Goal: Transaction & Acquisition: Book appointment/travel/reservation

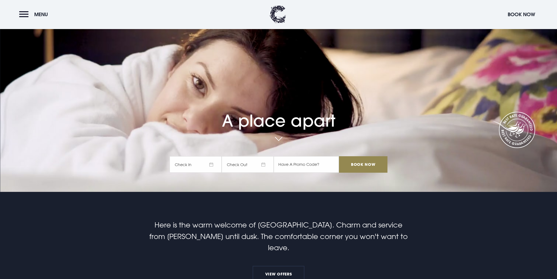
click at [211, 164] on span "Check In" at bounding box center [196, 164] width 52 height 16
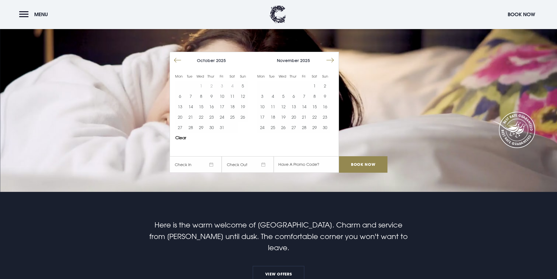
click at [333, 59] on button "Move forward to switch to the next month." at bounding box center [330, 60] width 10 height 10
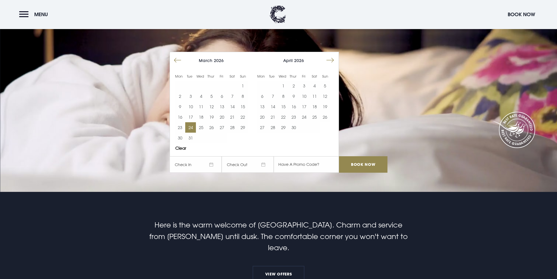
click at [191, 124] on button "24" at bounding box center [190, 127] width 10 height 10
click at [304, 179] on video "Your browser does not support the video tag." at bounding box center [278, 82] width 557 height 312
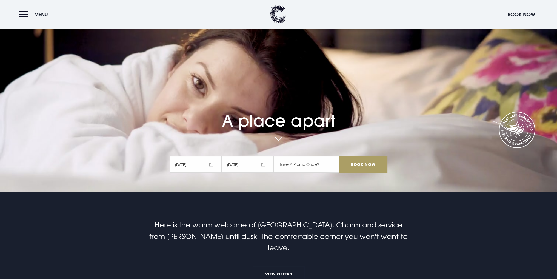
drag, startPoint x: 366, startPoint y: 165, endPoint x: 329, endPoint y: 195, distance: 47.9
click at [368, 165] on input "Book Now" at bounding box center [363, 164] width 48 height 16
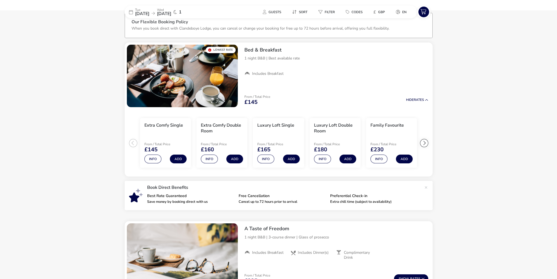
click at [279, 30] on div "Our Flexible Booking Policy When you book direct with Clandeboye Lodge, you can…" at bounding box center [279, 29] width 294 height 18
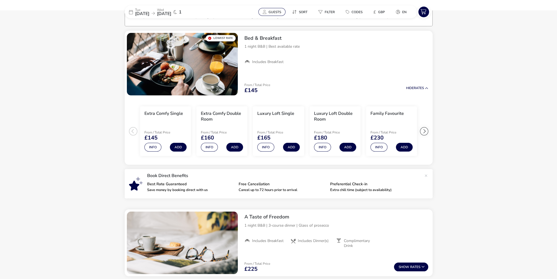
scroll to position [43, 0]
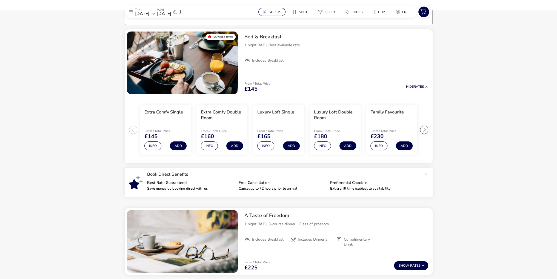
click at [275, 8] on button "Guests" at bounding box center [271, 12] width 27 height 8
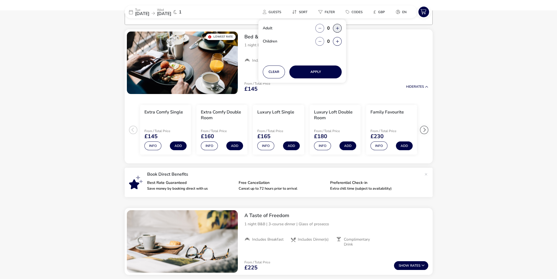
click at [335, 29] on button "button" at bounding box center [337, 28] width 9 height 9
click at [335, 29] on span "button" at bounding box center [335, 29] width 0 height 0
type input "2"
click at [324, 73] on button "Apply" at bounding box center [315, 71] width 52 height 13
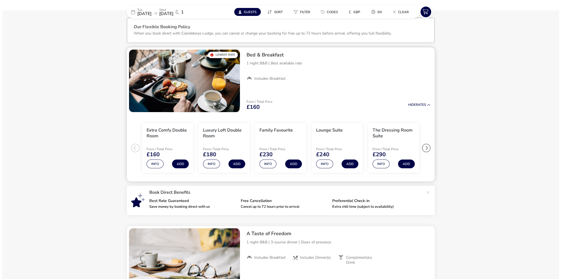
scroll to position [27, 0]
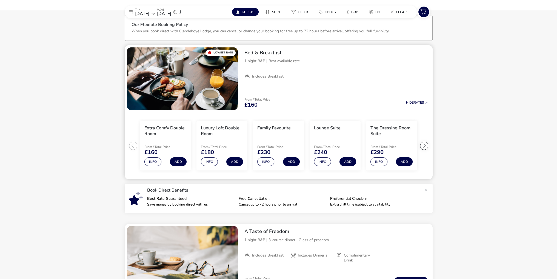
click at [134, 146] on ul "Extra Comfy Double Room From / Total Price £160 Info Add Luxury Loft Double Roo…" at bounding box center [279, 145] width 308 height 67
click at [425, 146] on div at bounding box center [424, 146] width 8 height 8
click at [424, 146] on ul "Extra Comfy Double Room From / Total Price £160 Info Add Luxury Loft Double Roo…" at bounding box center [279, 145] width 308 height 67
click at [376, 164] on button "Info" at bounding box center [378, 161] width 17 height 9
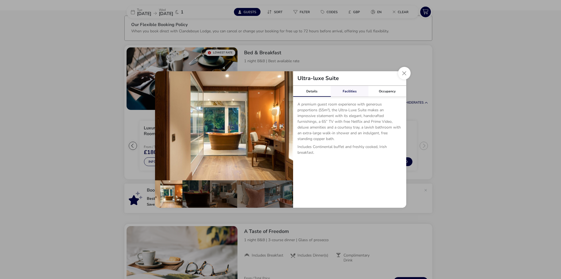
click at [347, 90] on link "Facilities" at bounding box center [350, 91] width 38 height 11
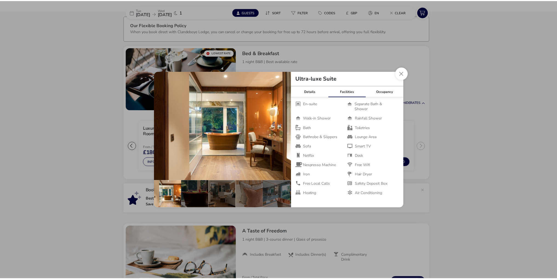
scroll to position [0, 0]
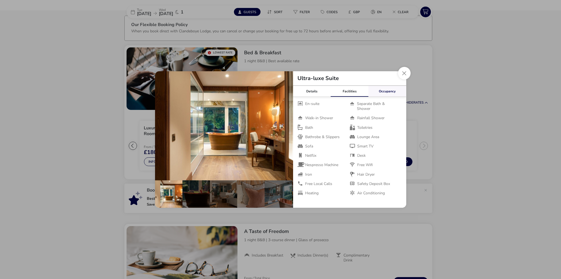
click at [389, 91] on link "Occupancy" at bounding box center [388, 91] width 38 height 11
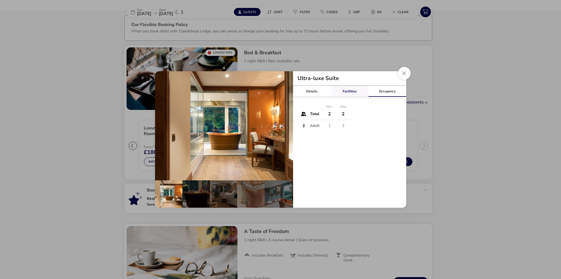
click at [348, 89] on link "Facilities" at bounding box center [350, 91] width 38 height 11
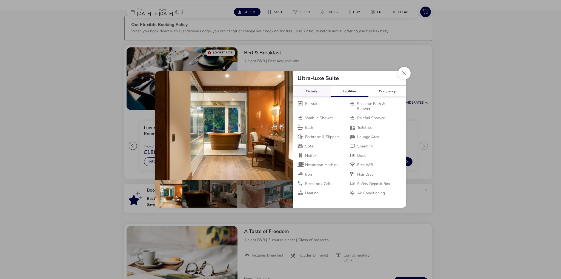
click at [317, 91] on link "Details" at bounding box center [312, 91] width 38 height 11
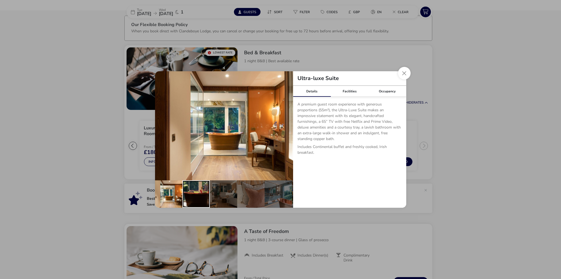
click at [197, 192] on div "details" at bounding box center [195, 193] width 27 height 27
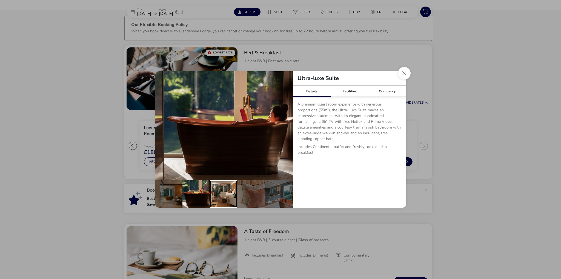
click at [226, 190] on div "details" at bounding box center [223, 193] width 27 height 27
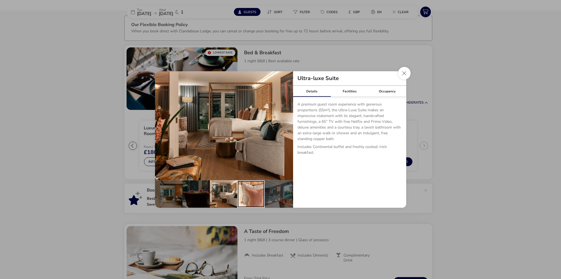
click at [255, 192] on div "details" at bounding box center [250, 193] width 27 height 27
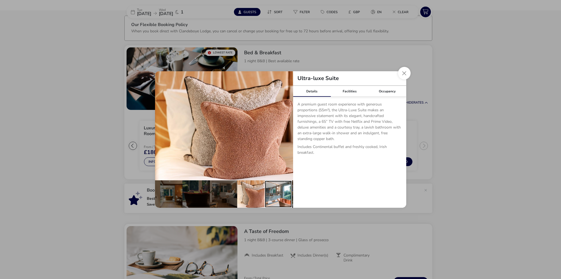
click at [279, 194] on div "details" at bounding box center [278, 193] width 27 height 27
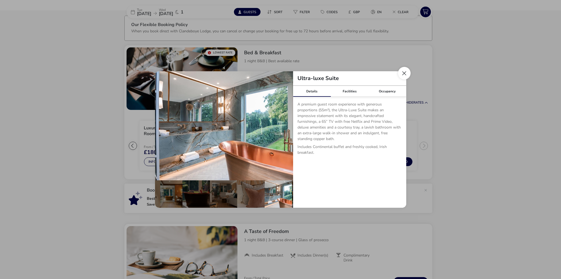
click at [408, 76] on button "Close dialog" at bounding box center [404, 73] width 13 height 13
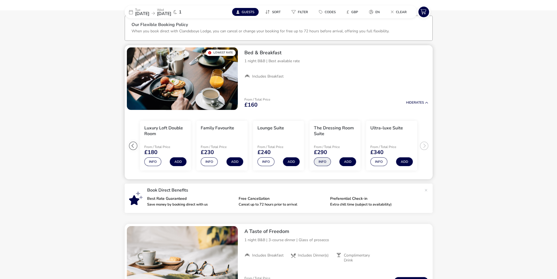
click at [325, 161] on button "Info" at bounding box center [322, 161] width 17 height 9
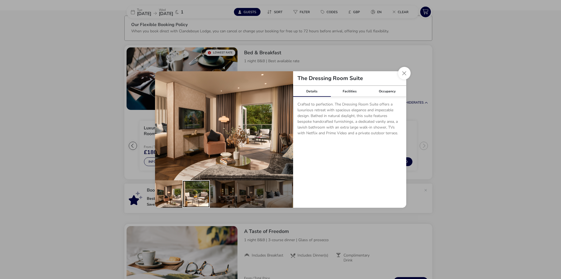
click at [198, 191] on div "details" at bounding box center [195, 193] width 27 height 27
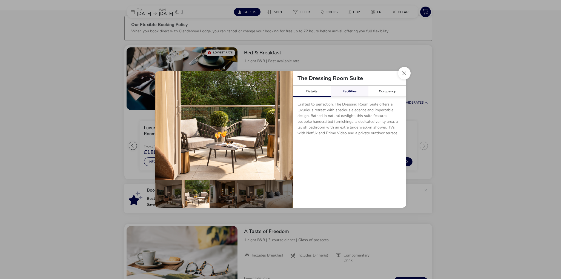
click at [339, 89] on link "Facilities" at bounding box center [350, 91] width 38 height 11
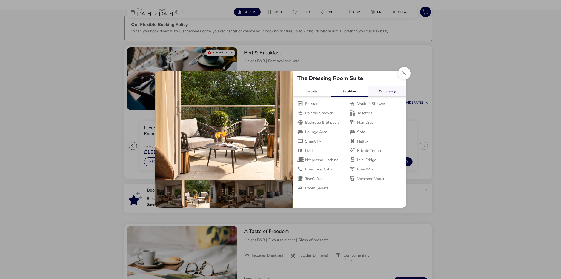
click at [379, 89] on link "Occupancy" at bounding box center [388, 91] width 38 height 11
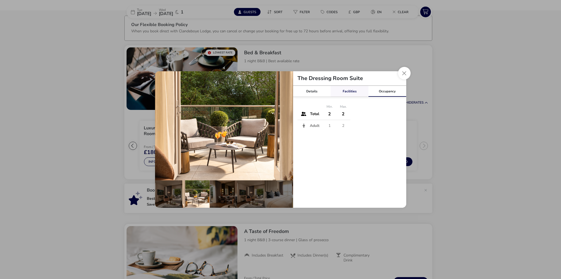
click at [344, 89] on link "Facilities" at bounding box center [350, 91] width 38 height 11
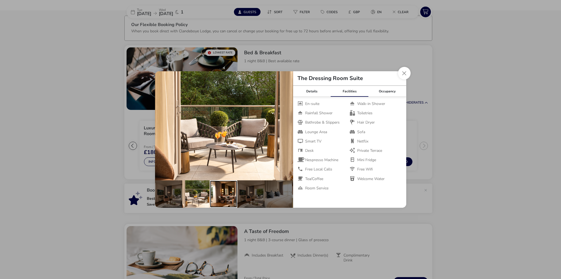
click at [221, 193] on div "details" at bounding box center [223, 193] width 27 height 27
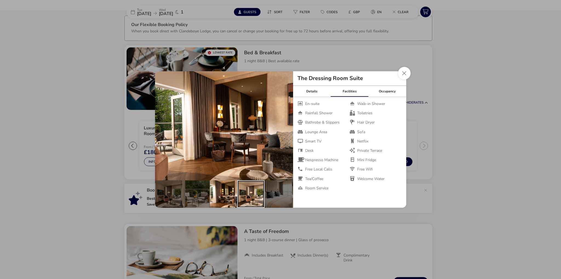
click at [243, 194] on div "details" at bounding box center [250, 193] width 27 height 27
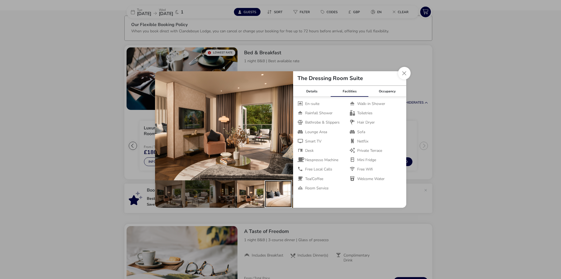
click at [277, 186] on div "details" at bounding box center [278, 193] width 27 height 27
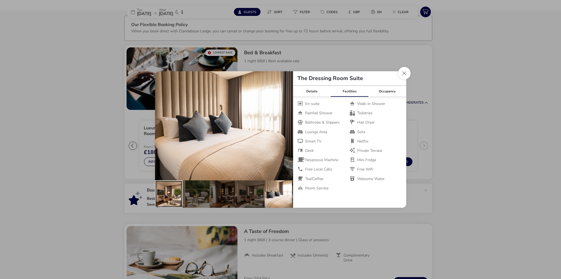
click at [166, 198] on div "details" at bounding box center [168, 193] width 27 height 27
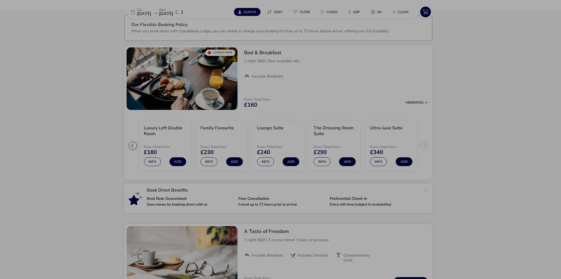
click at [100, 157] on div "The Dressing Room Suite Details Facilities Occupancy Crafted to perfection. The…" at bounding box center [280, 139] width 561 height 279
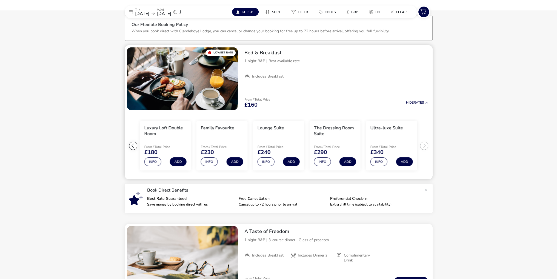
click at [130, 146] on div at bounding box center [133, 146] width 8 height 8
click at [132, 146] on ul "Extra Comfy Double Room From / Total Price £160 Info Add Luxury Loft Double Roo…" at bounding box center [279, 145] width 308 height 67
click at [427, 146] on div at bounding box center [424, 146] width 8 height 8
click at [425, 146] on ul "Extra Comfy Double Room From / Total Price £160 Info Add Luxury Loft Double Roo…" at bounding box center [279, 145] width 308 height 67
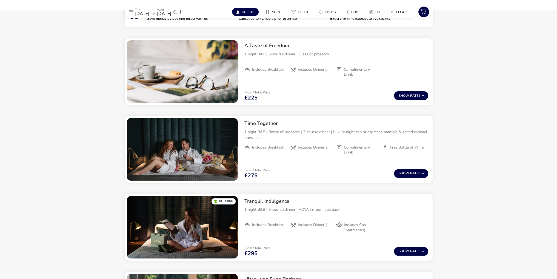
scroll to position [219, 0]
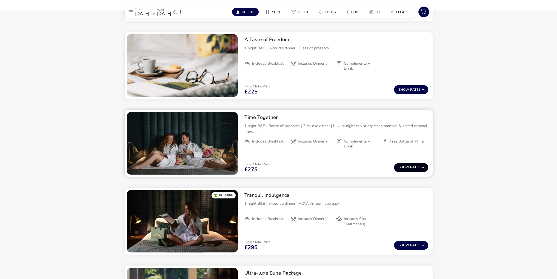
click at [424, 164] on button "Show Rates" at bounding box center [411, 167] width 34 height 9
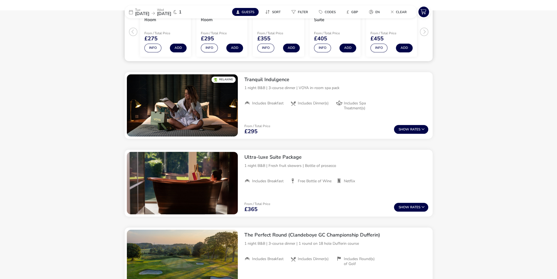
scroll to position [416, 0]
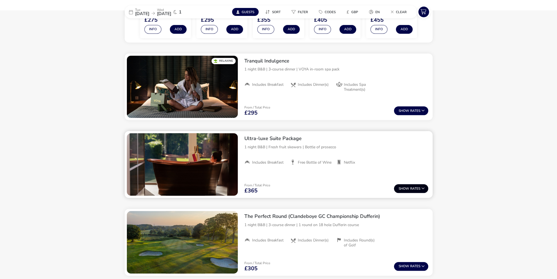
click at [408, 189] on span "Show" at bounding box center [405, 189] width 12 height 4
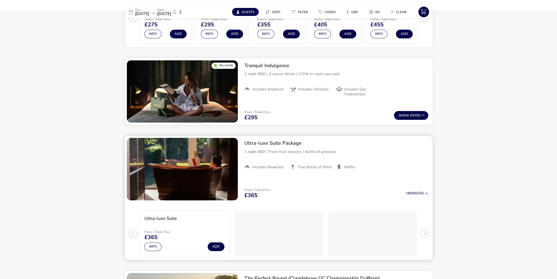
scroll to position [410, 0]
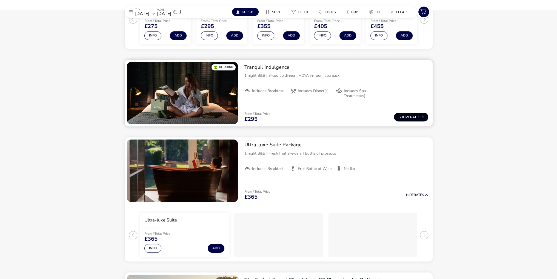
click at [419, 115] on button "Show Rates" at bounding box center [411, 117] width 34 height 9
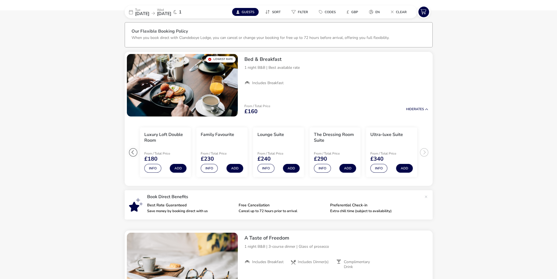
scroll to position [0, 0]
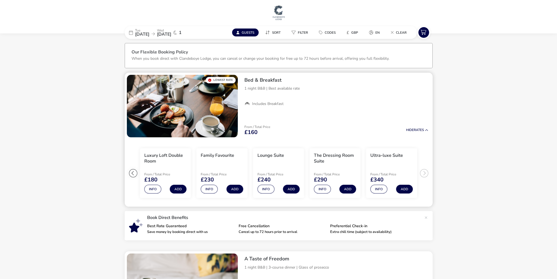
click at [133, 171] on div at bounding box center [133, 173] width 8 height 8
click at [133, 173] on ul "Extra Comfy Double Room From / Total Price £160 Info Add Luxury Loft Double Roo…" at bounding box center [279, 172] width 308 height 67
click at [208, 190] on button "Info" at bounding box center [209, 189] width 17 height 9
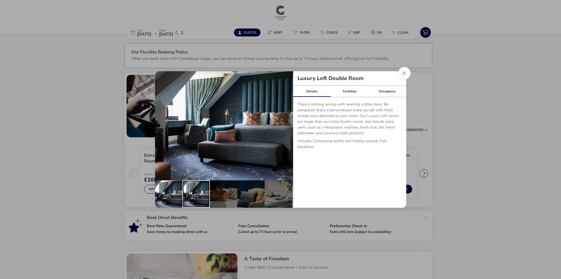
click at [197, 191] on div "details" at bounding box center [195, 193] width 27 height 27
click at [230, 189] on div "details" at bounding box center [223, 193] width 27 height 27
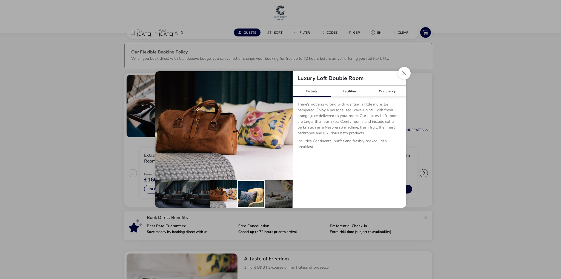
click at [247, 189] on div "details" at bounding box center [250, 193] width 27 height 27
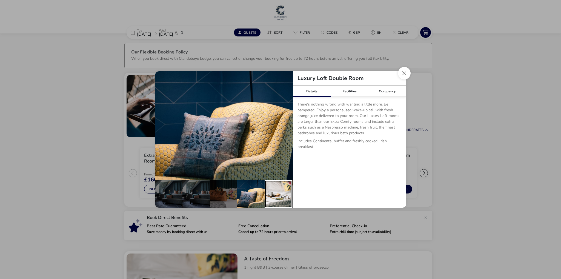
click at [270, 189] on div "details" at bounding box center [278, 193] width 27 height 27
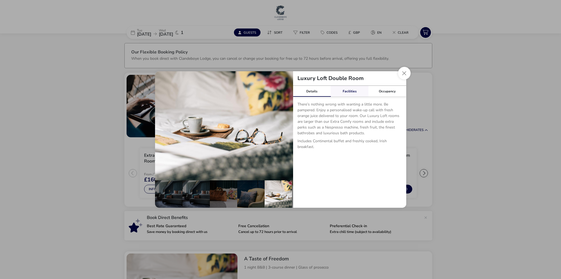
click at [353, 90] on link "Facilities" at bounding box center [350, 91] width 38 height 11
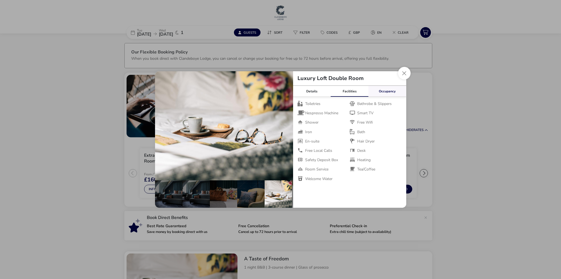
click at [385, 95] on link "Occupancy" at bounding box center [388, 91] width 38 height 11
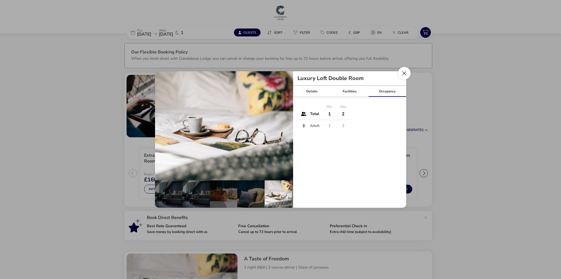
click at [405, 73] on button "Close dialog" at bounding box center [404, 73] width 13 height 13
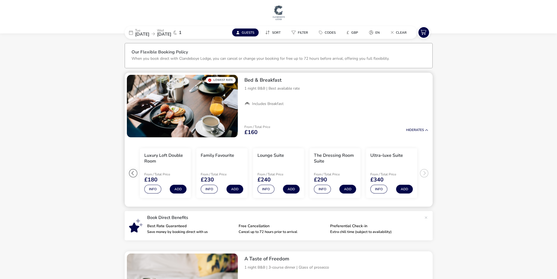
click at [428, 173] on ul "Extra Comfy Double Room From / Total Price £160 Info Add Luxury Loft Double Roo…" at bounding box center [279, 172] width 308 height 67
click at [135, 173] on div at bounding box center [133, 173] width 8 height 8
click at [421, 175] on div at bounding box center [424, 173] width 8 height 8
click at [267, 192] on button "Info" at bounding box center [265, 189] width 17 height 9
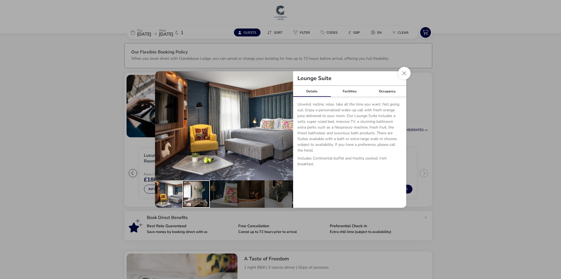
click at [192, 196] on div "details" at bounding box center [195, 193] width 27 height 27
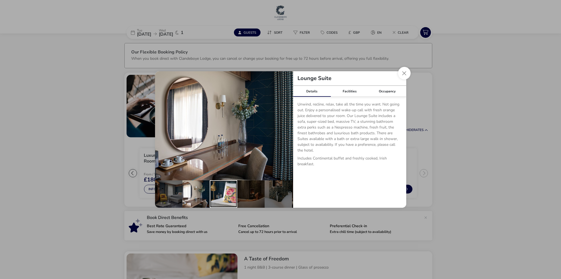
click at [219, 191] on div "details" at bounding box center [223, 193] width 27 height 27
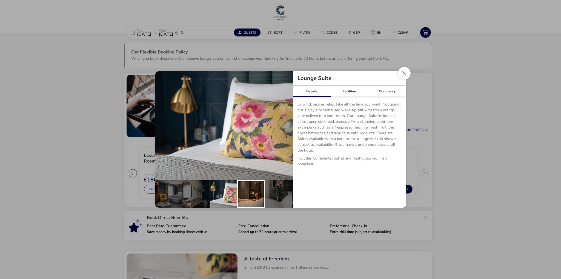
click at [251, 190] on div "details" at bounding box center [250, 193] width 27 height 27
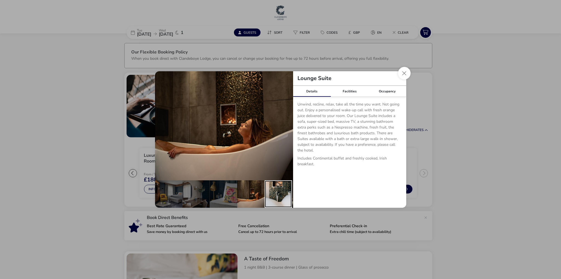
click at [271, 187] on div "details" at bounding box center [278, 193] width 27 height 27
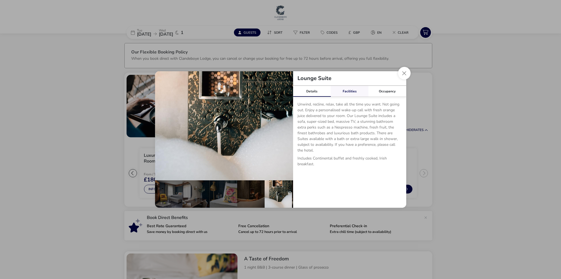
click at [347, 91] on link "Facilities" at bounding box center [350, 91] width 38 height 11
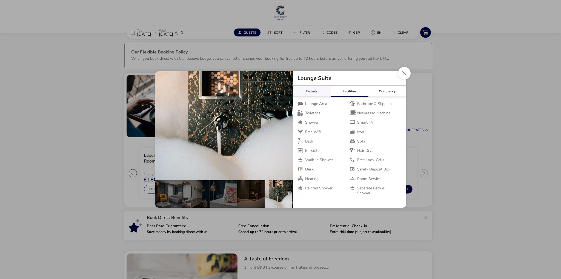
click at [326, 93] on link "Details" at bounding box center [312, 91] width 38 height 11
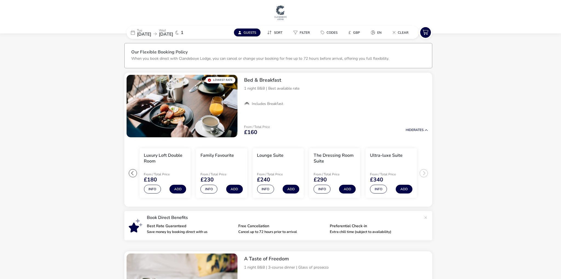
click at [121, 110] on div "Lounge Suite Details Facilities Occupancy Unwind, recline, relax, take all the …" at bounding box center [280, 139] width 561 height 279
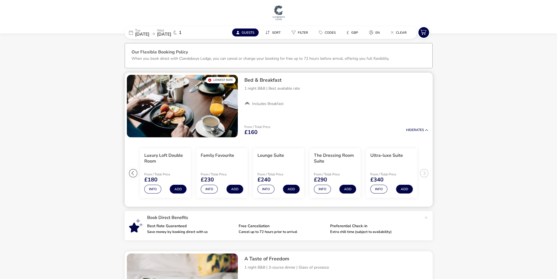
click at [128, 174] on ul "Extra Comfy Double Room From / Total Price £160 Info Add Luxury Loft Double Roo…" at bounding box center [279, 172] width 308 height 67
click at [130, 175] on div at bounding box center [133, 173] width 8 height 8
click at [130, 175] on ul "Extra Comfy Double Room From / Total Price £160 Info Add Luxury Loft Double Roo…" at bounding box center [279, 172] width 308 height 67
click at [207, 188] on button "Info" at bounding box center [209, 189] width 17 height 9
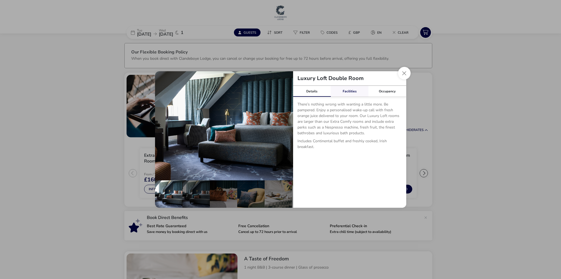
click at [346, 89] on link "Facilities" at bounding box center [350, 91] width 38 height 11
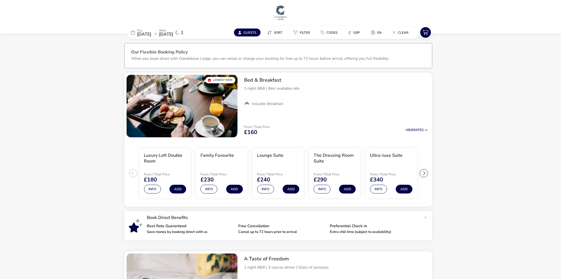
click at [90, 137] on div "Luxury Loft Double Room Details Facilities Occupancy There’s nothing wrong with…" at bounding box center [280, 139] width 561 height 279
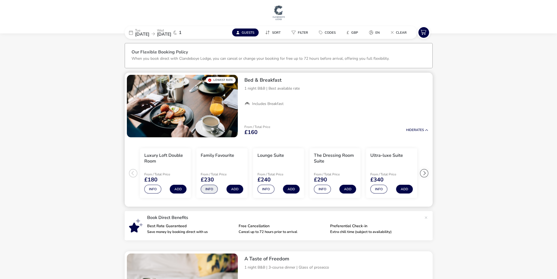
click at [211, 193] on button "Info" at bounding box center [209, 189] width 17 height 9
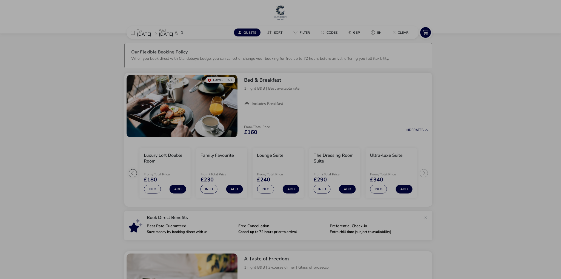
click at [118, 135] on div "Family Favourite Details Facilities Occupancy One for all and all for you. It’s…" at bounding box center [280, 139] width 561 height 279
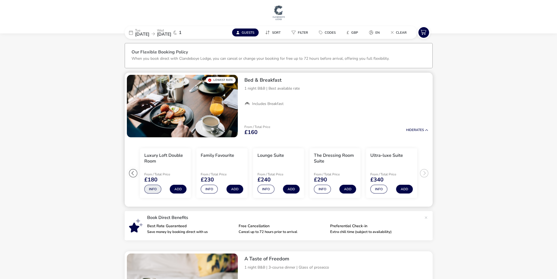
click at [154, 188] on button "Info" at bounding box center [152, 189] width 17 height 9
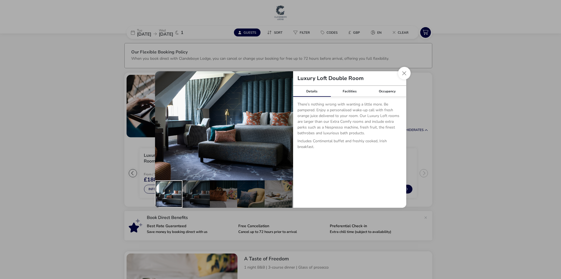
click at [181, 189] on div "details" at bounding box center [168, 193] width 27 height 27
click at [202, 189] on div "details" at bounding box center [195, 193] width 27 height 27
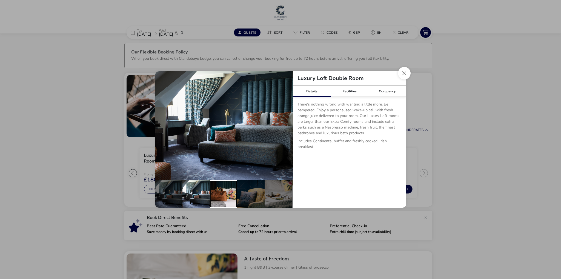
click at [219, 188] on div "details" at bounding box center [223, 193] width 27 height 27
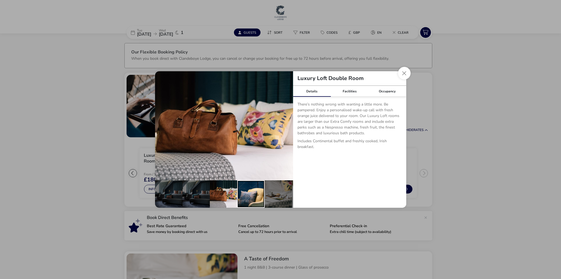
click at [252, 192] on div "details" at bounding box center [250, 193] width 27 height 27
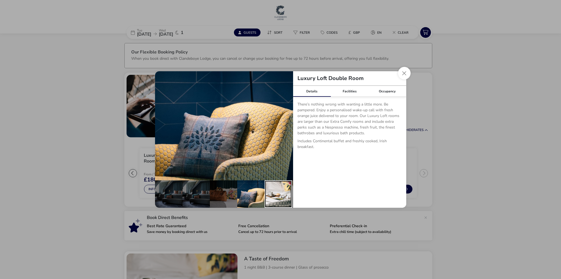
click at [276, 190] on div "details" at bounding box center [278, 193] width 27 height 27
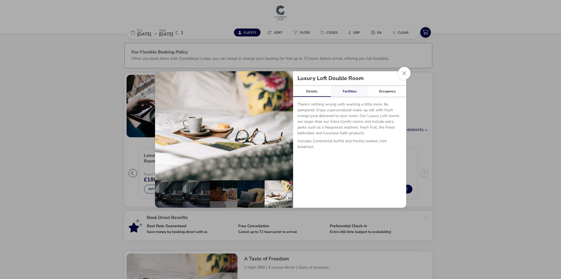
click at [346, 91] on link "Facilities" at bounding box center [350, 91] width 38 height 11
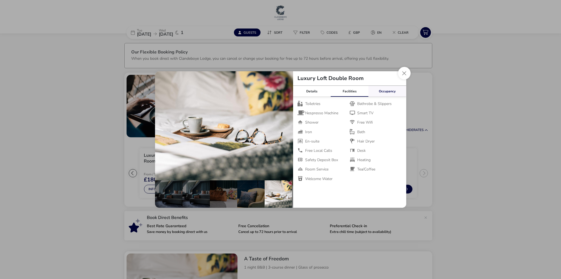
click at [395, 87] on link "Occupancy" at bounding box center [388, 91] width 38 height 11
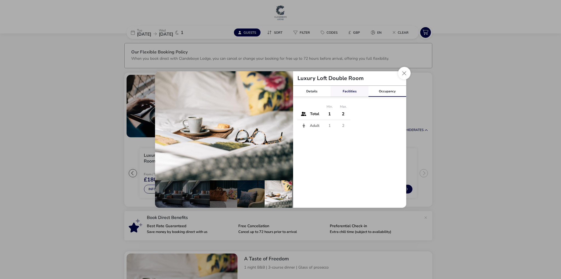
click at [342, 86] on link "Facilities" at bounding box center [350, 91] width 38 height 11
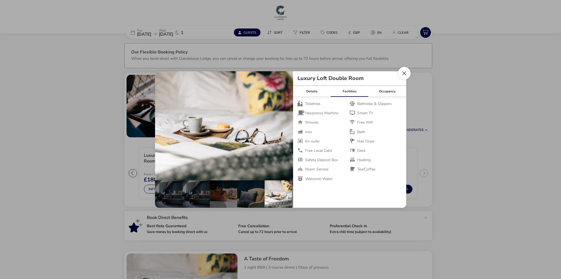
click at [402, 75] on button "Close dialog" at bounding box center [404, 73] width 13 height 13
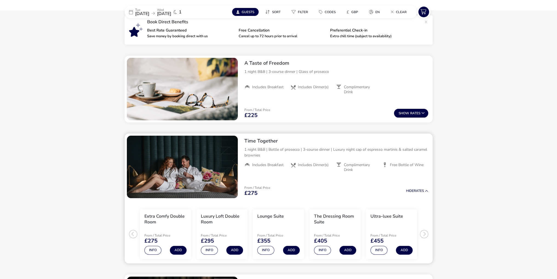
scroll to position [258, 0]
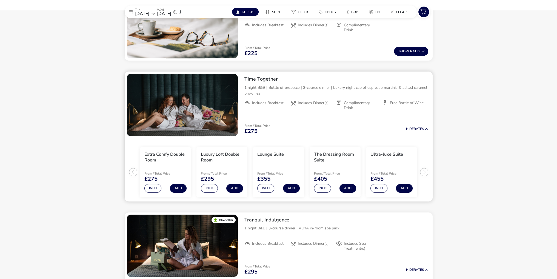
click at [133, 172] on ul "Extra Comfy Double Room From / Total Price £275 Info Add Luxury Loft Double Roo…" at bounding box center [279, 169] width 308 height 63
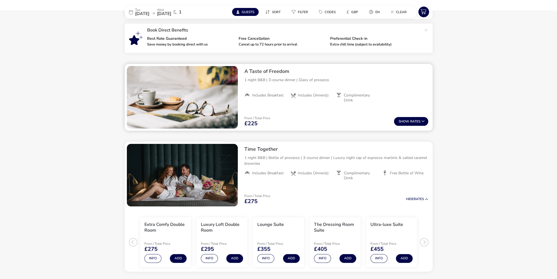
scroll to position [175, 0]
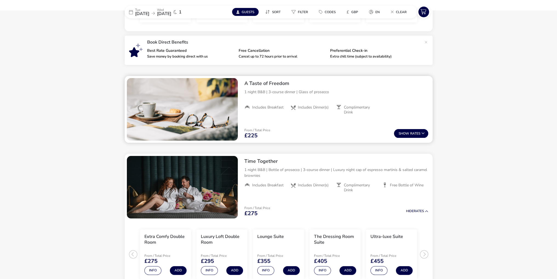
click at [284, 119] on div "A Taste of Freedom 1 night B&B | 3-course dinner | Glass of prosecco Includes B…" at bounding box center [336, 97] width 193 height 43
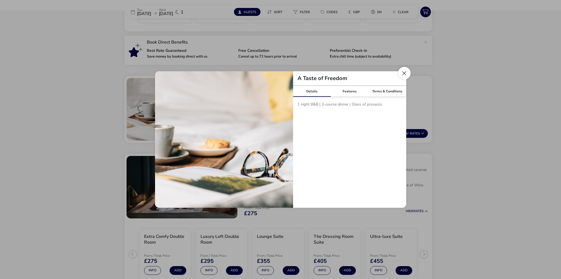
click at [406, 73] on button "Close modal" at bounding box center [404, 73] width 13 height 13
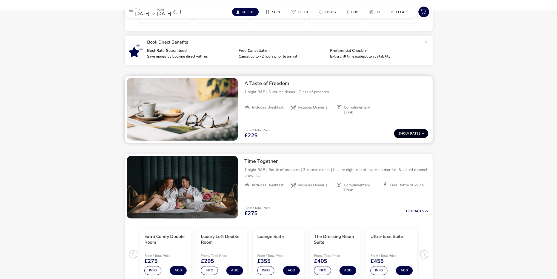
click at [402, 131] on button "Show Rates" at bounding box center [411, 133] width 34 height 9
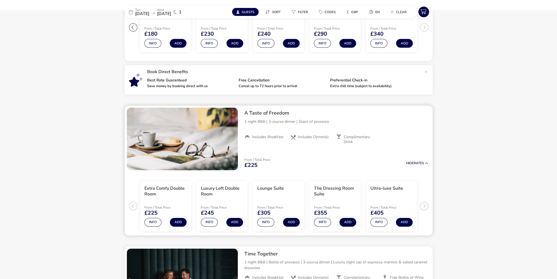
scroll to position [164, 0]
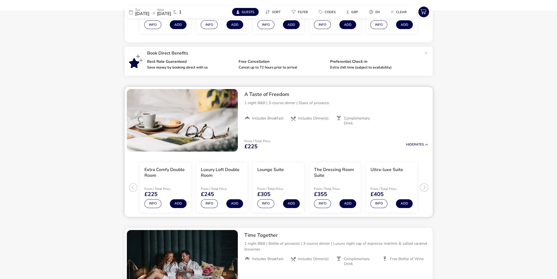
click at [132, 193] on ul "Extra Comfy Double Room From / Total Price £225 Info Add Luxury Loft Double Roo…" at bounding box center [279, 185] width 308 height 63
click at [134, 188] on ul "Extra Comfy Double Room From / Total Price £225 Info Add Luxury Loft Double Roo…" at bounding box center [279, 185] width 308 height 63
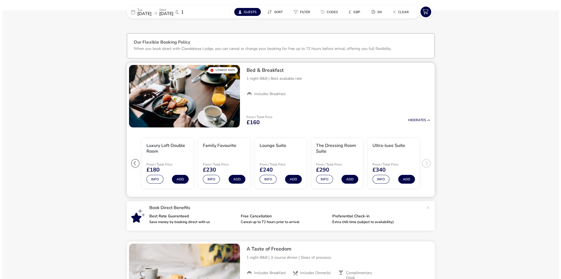
scroll to position [0, 0]
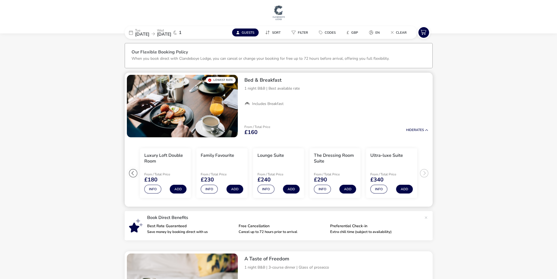
click at [133, 172] on div at bounding box center [133, 173] width 8 height 8
click at [322, 191] on button "Info" at bounding box center [322, 189] width 17 height 9
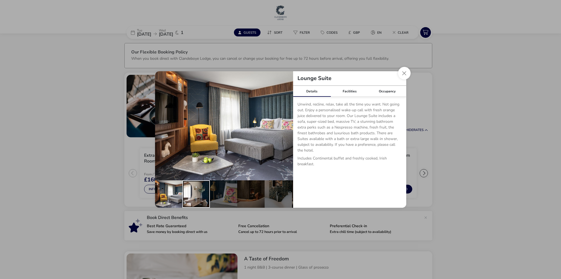
click at [201, 196] on div "details" at bounding box center [195, 193] width 27 height 27
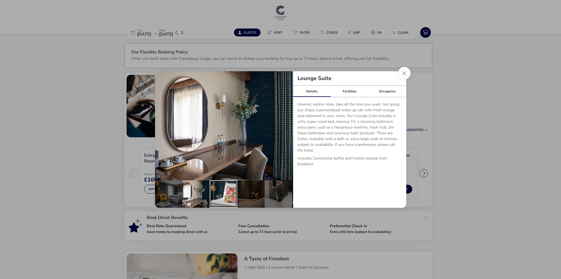
click at [216, 191] on div "details" at bounding box center [223, 193] width 27 height 27
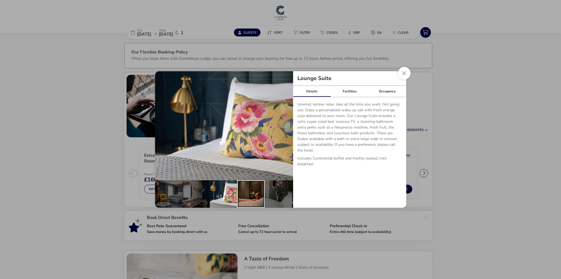
click at [241, 187] on div "details" at bounding box center [250, 193] width 27 height 27
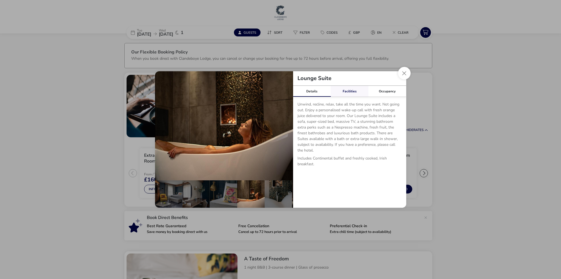
click at [350, 94] on link "Facilities" at bounding box center [350, 91] width 38 height 11
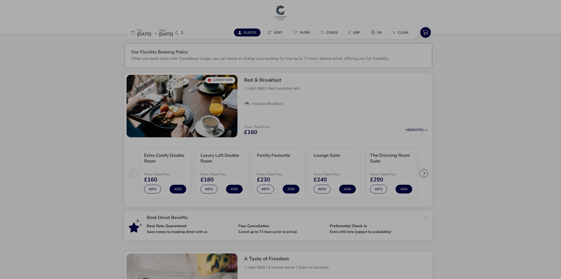
click at [104, 112] on div "Lounge Suite Details Facilities Occupancy Unwind, recline, relax, take all the …" at bounding box center [280, 139] width 561 height 279
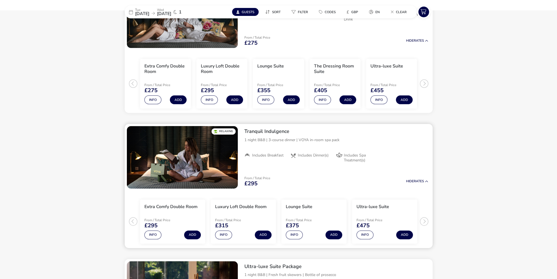
scroll to position [411, 0]
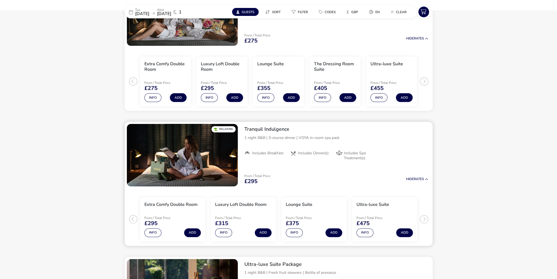
click at [134, 220] on ul "Extra Comfy Double Room From / Total Price £295 Info Add Luxury Loft Double Roo…" at bounding box center [279, 217] width 308 height 57
click at [154, 232] on button "Info" at bounding box center [152, 232] width 17 height 9
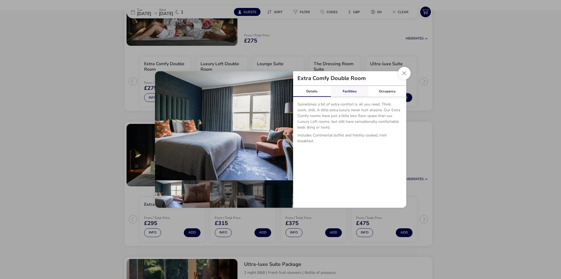
click at [351, 89] on link "Facilities" at bounding box center [350, 91] width 38 height 11
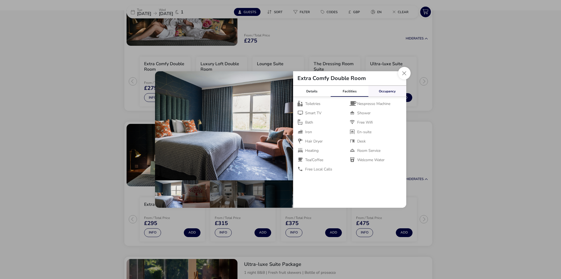
click at [387, 90] on link "Occupancy" at bounding box center [388, 91] width 38 height 11
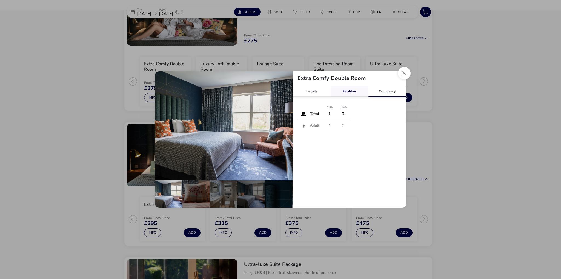
click at [346, 92] on link "Facilities" at bounding box center [350, 91] width 38 height 11
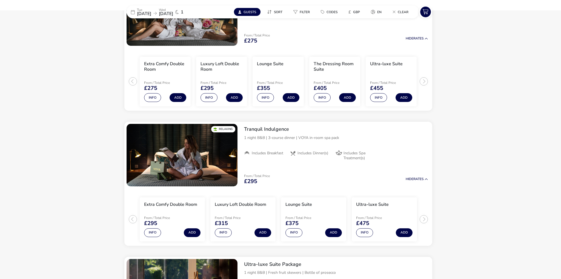
click at [122, 128] on div "Extra Comfy Double Room Details Facilities Occupancy Sometimes a bit of extra c…" at bounding box center [280, 139] width 561 height 279
